Goal: Task Accomplishment & Management: Manage account settings

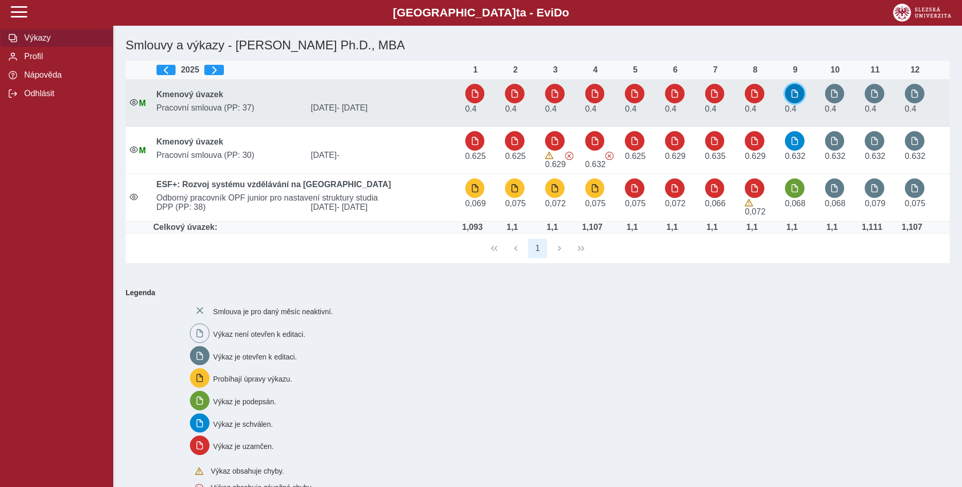
click at [797, 96] on span "button" at bounding box center [795, 94] width 8 height 8
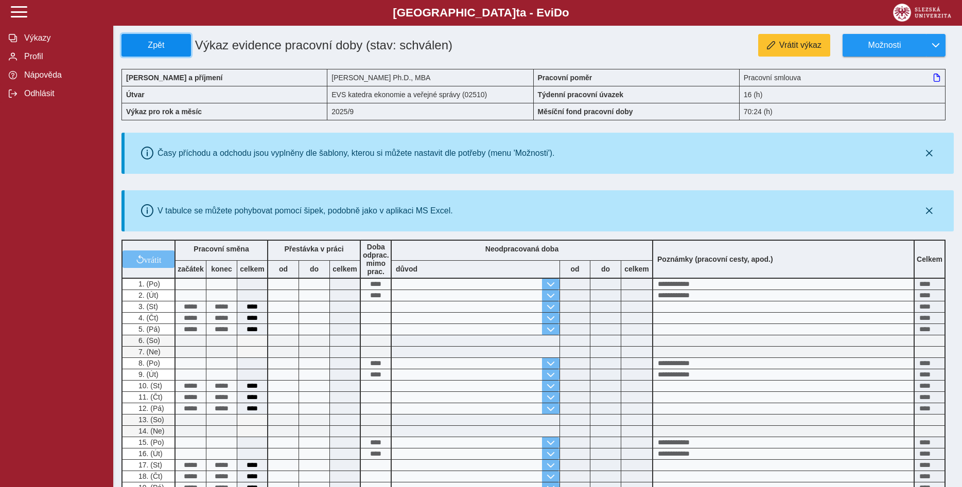
click at [155, 45] on span "Zpět" at bounding box center [156, 45] width 60 height 9
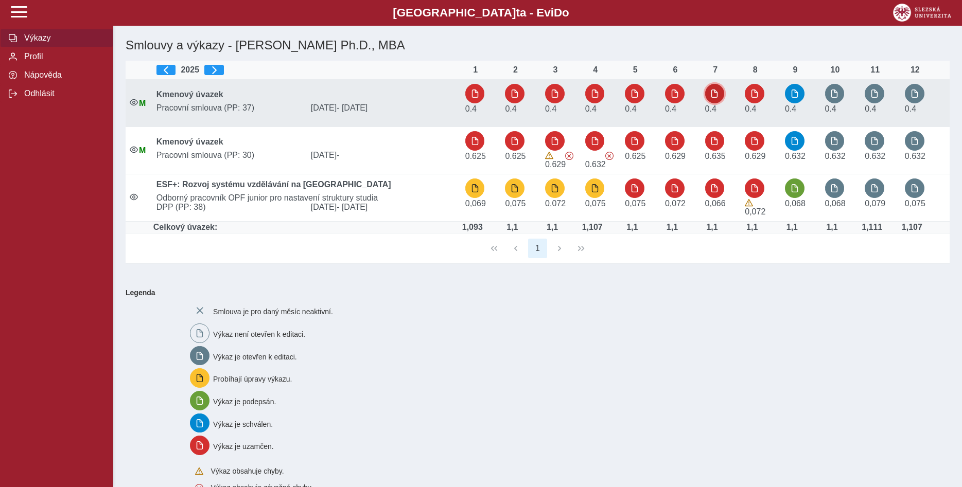
click at [717, 94] on span "button" at bounding box center [714, 94] width 8 height 8
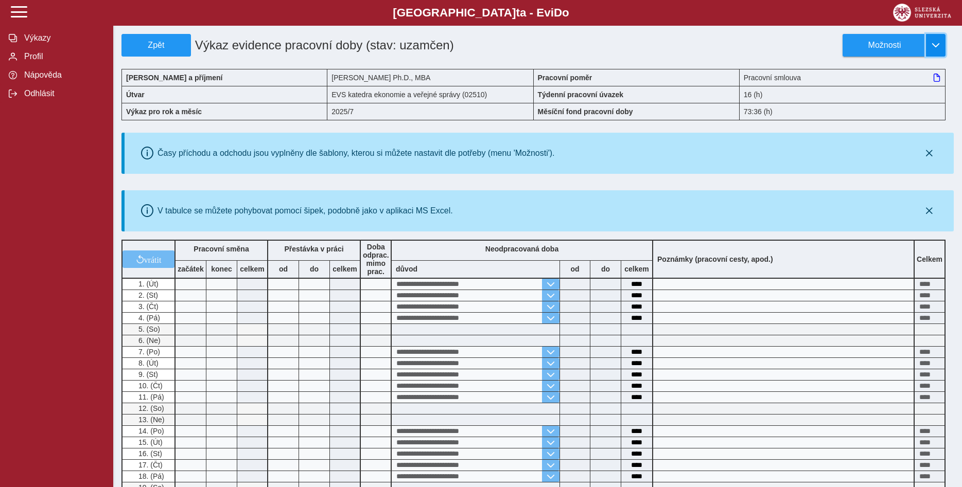
click at [938, 43] on span "button" at bounding box center [936, 45] width 8 height 8
click at [899, 86] on span "Stáhnout PDF" at bounding box center [889, 89] width 52 height 8
click at [159, 44] on span "Zpět" at bounding box center [156, 45] width 60 height 9
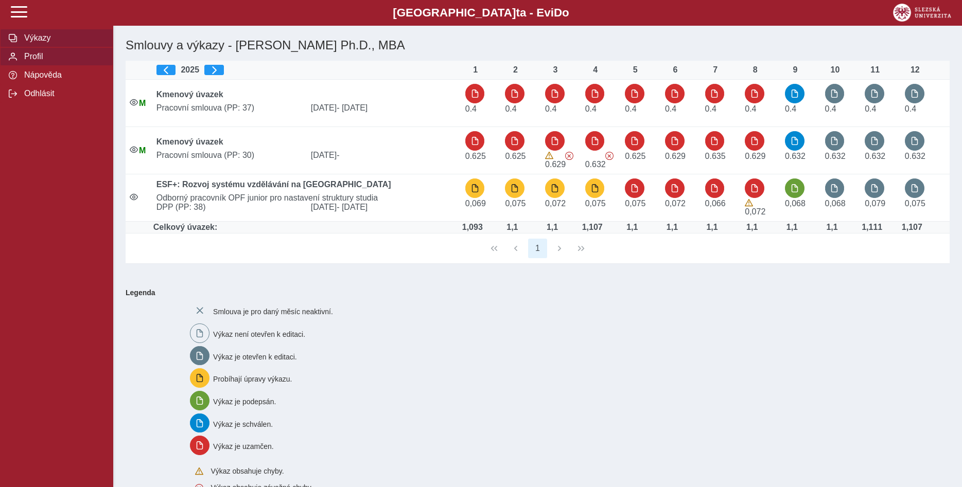
click at [37, 61] on span "Profil" at bounding box center [62, 56] width 83 height 9
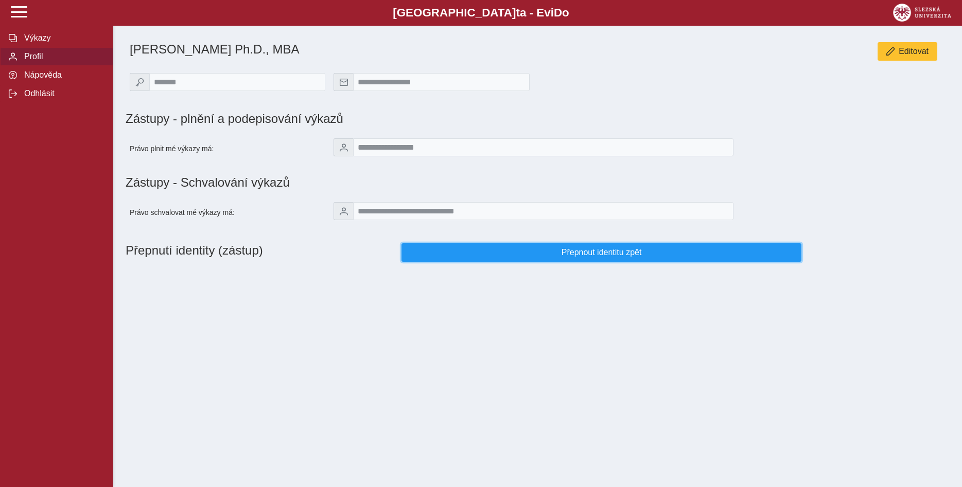
click at [597, 256] on span "Přepnout identitu zpět" at bounding box center [601, 252] width 382 height 9
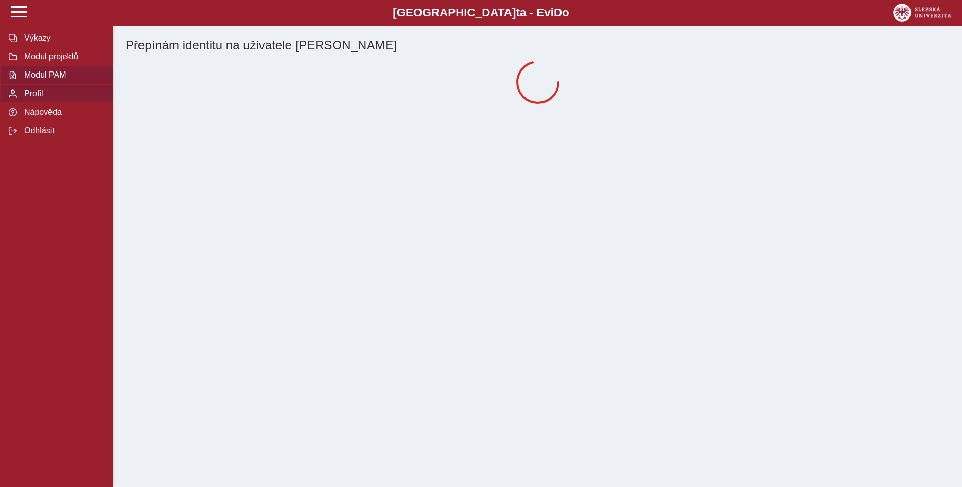
click at [51, 80] on span "Modul PAM" at bounding box center [62, 75] width 83 height 9
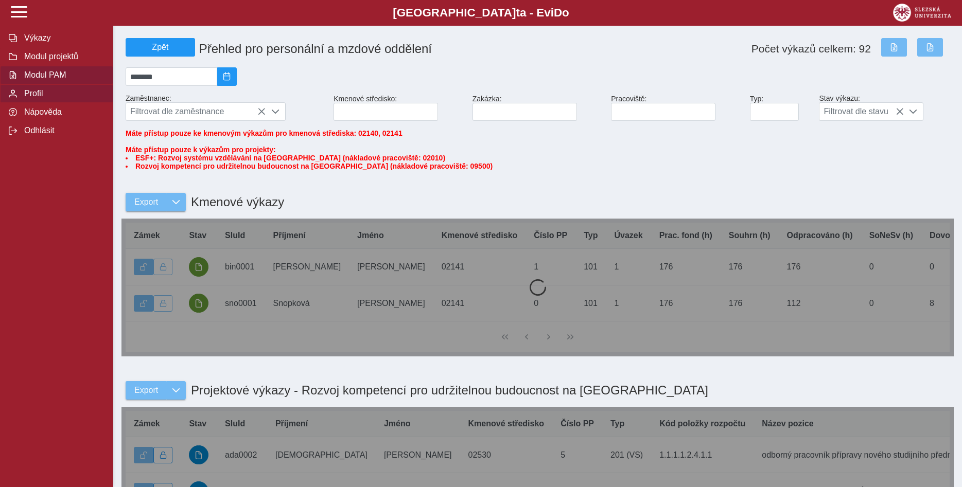
click at [39, 98] on span "Profil" at bounding box center [62, 93] width 83 height 9
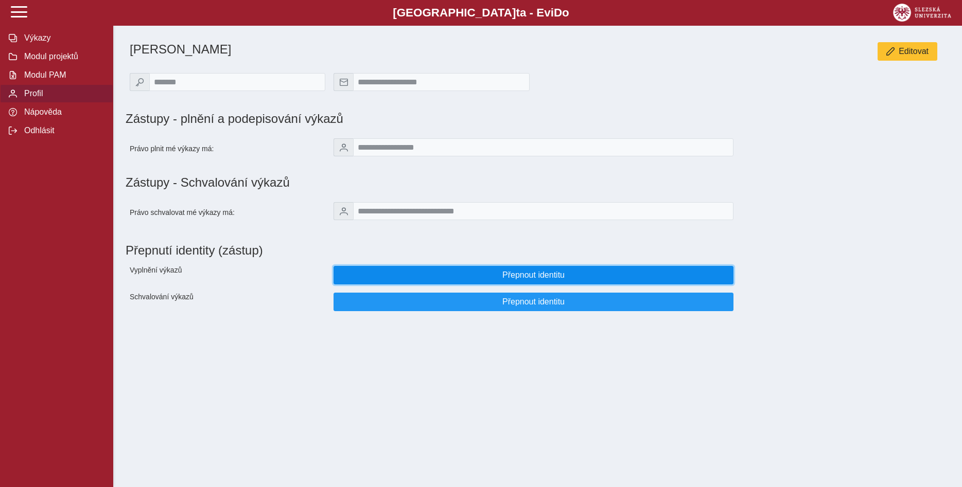
click at [562, 280] on span "Přepnout identitu" at bounding box center [533, 275] width 382 height 9
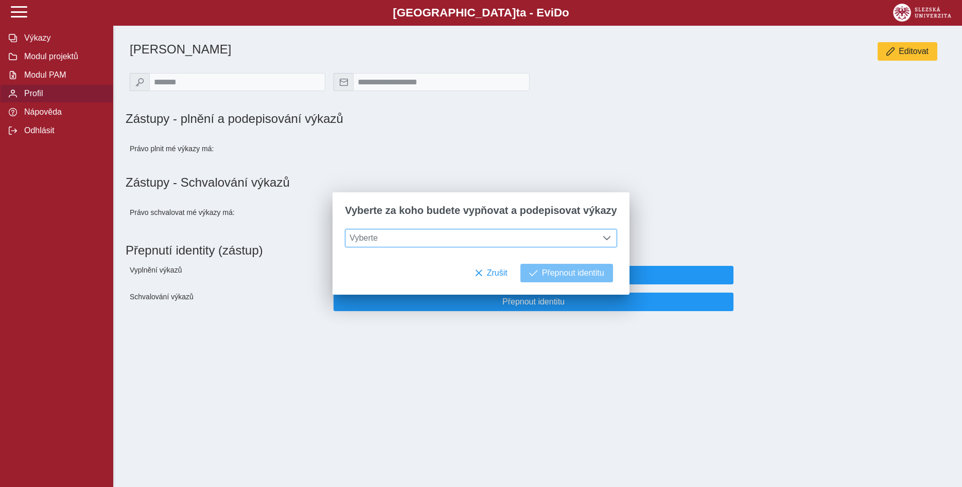
click at [603, 239] on span at bounding box center [607, 238] width 8 height 8
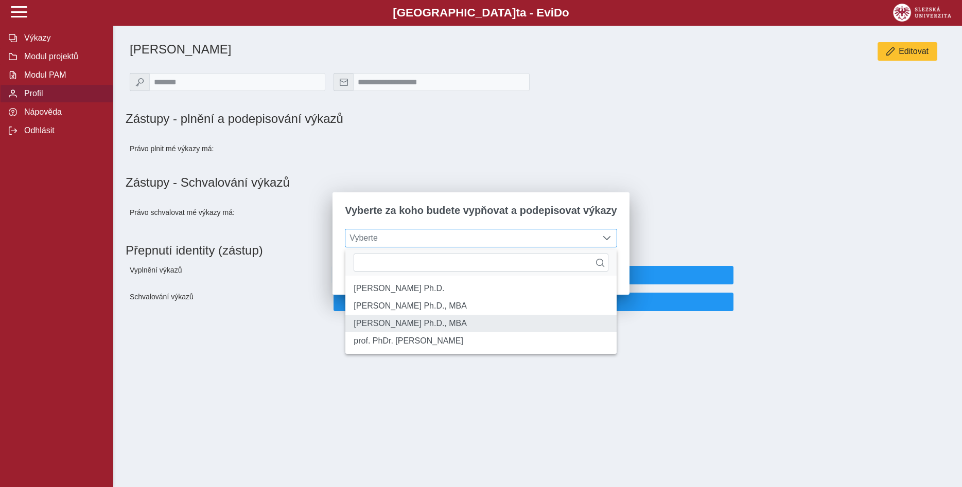
click at [518, 332] on li "[PERSON_NAME] Ph.D., MBA" at bounding box center [480, 323] width 271 height 17
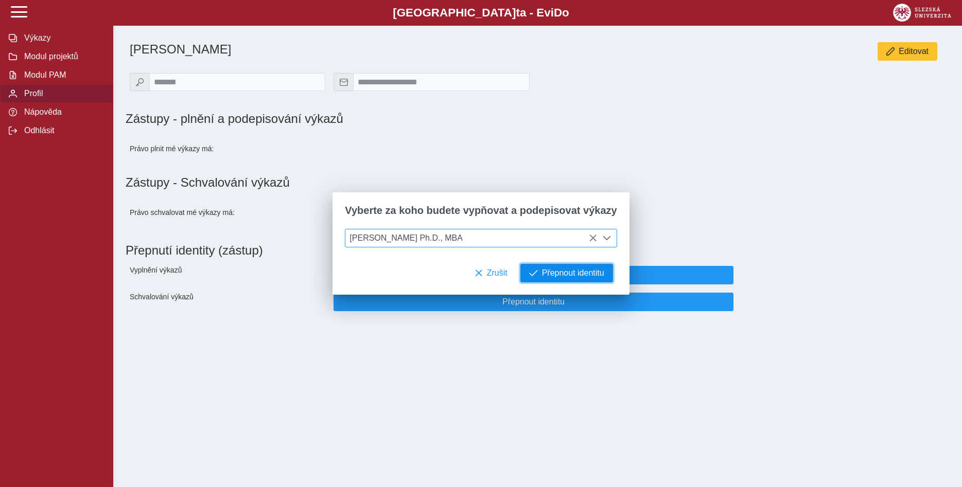
click at [553, 275] on span "Přepnout identitu" at bounding box center [573, 273] width 62 height 9
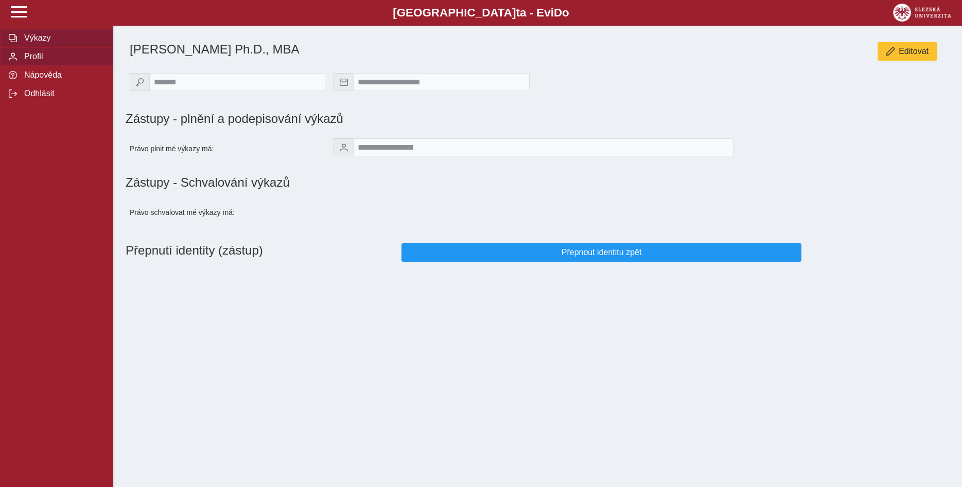
click at [39, 43] on span "Výkazy" at bounding box center [62, 37] width 83 height 9
